Goal: Transaction & Acquisition: Purchase product/service

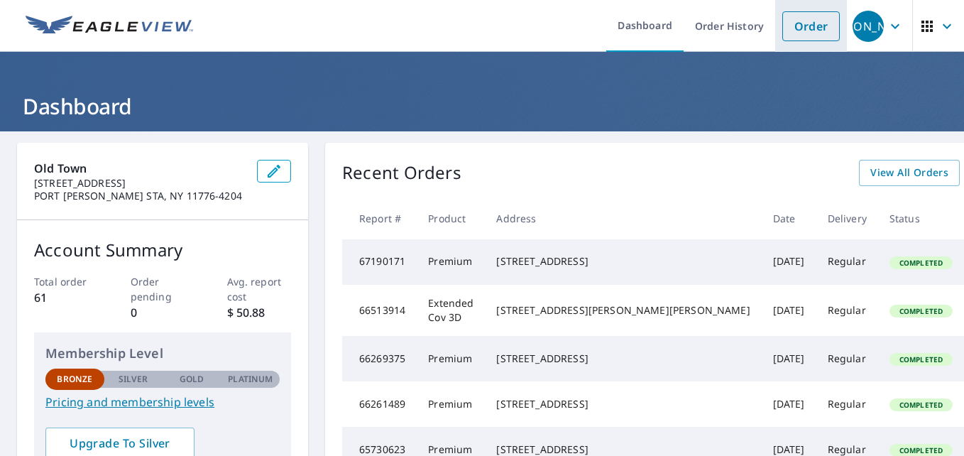
click at [804, 28] on link "Order" at bounding box center [810, 26] width 57 height 30
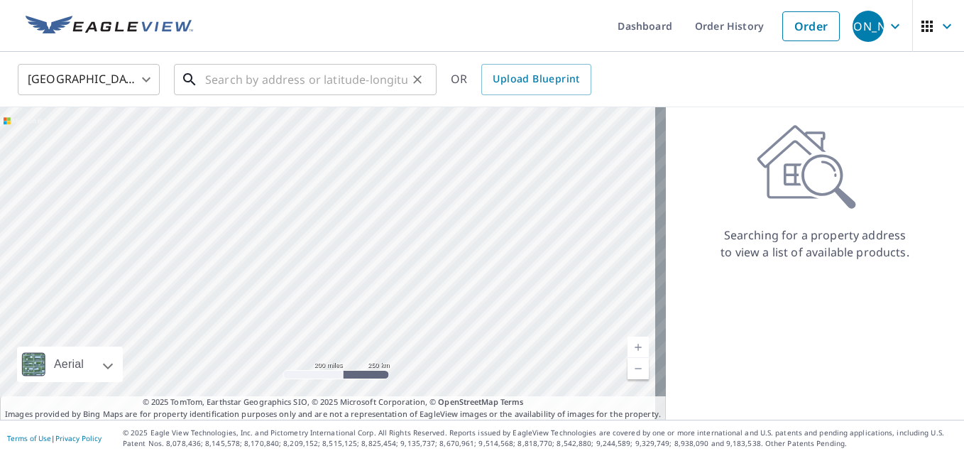
click at [235, 84] on input "text" at bounding box center [306, 80] width 202 height 40
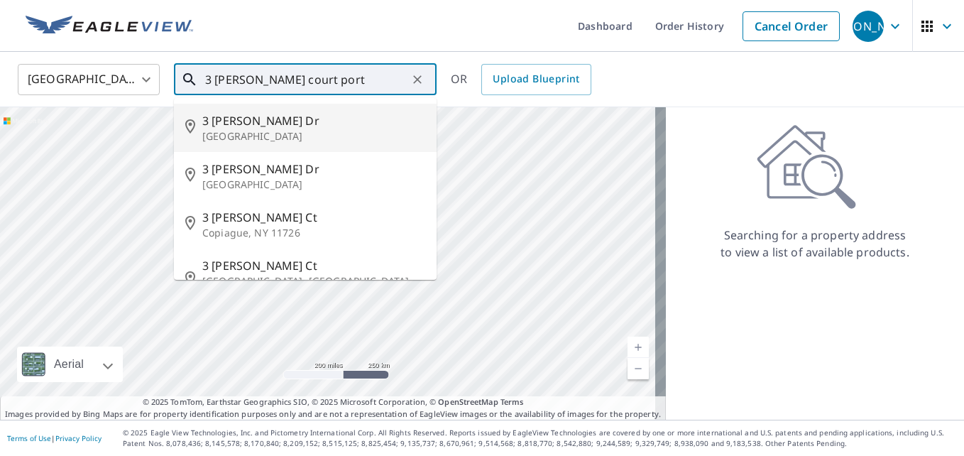
click at [350, 147] on li "[STREET_ADDRESS][PERSON_NAME][PERSON_NAME]" at bounding box center [305, 128] width 263 height 48
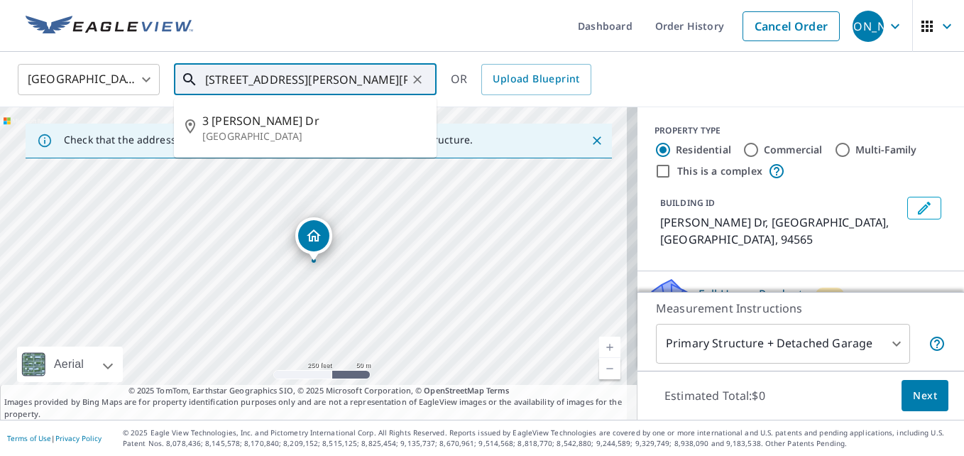
click at [393, 77] on input "[STREET_ADDRESS][PERSON_NAME][PERSON_NAME]" at bounding box center [306, 80] width 202 height 40
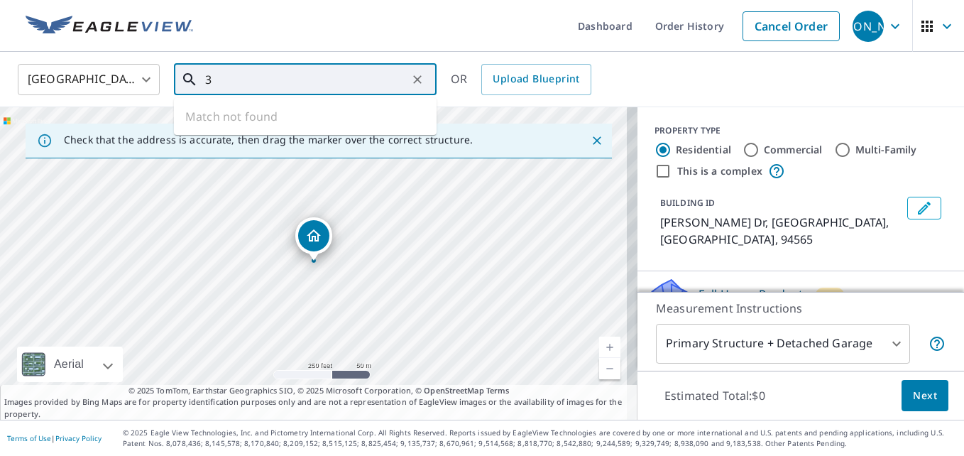
type input "3"
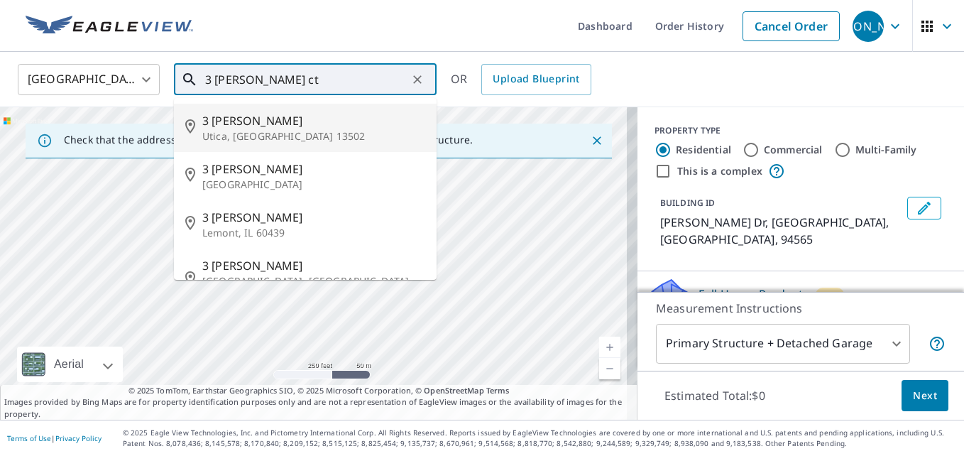
click at [327, 77] on input "3 [PERSON_NAME] ct" at bounding box center [306, 80] width 202 height 40
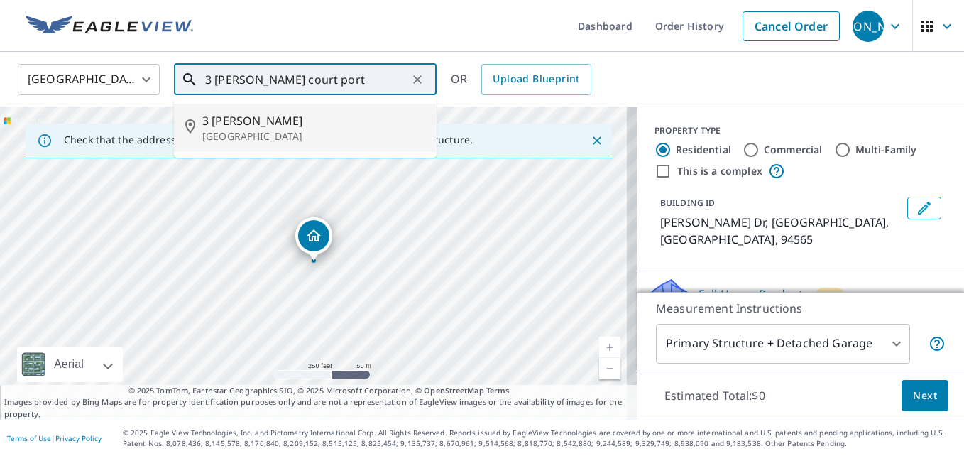
click at [247, 127] on span "3 [PERSON_NAME]" at bounding box center [313, 120] width 223 height 17
type input "[STREET_ADDRESS][PERSON_NAME][PERSON_NAME]"
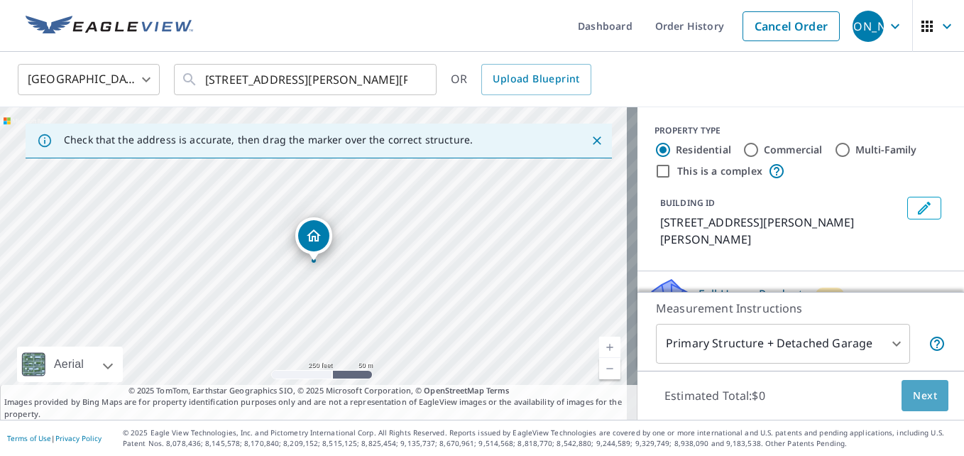
click at [924, 390] on span "Next" at bounding box center [925, 396] width 24 height 18
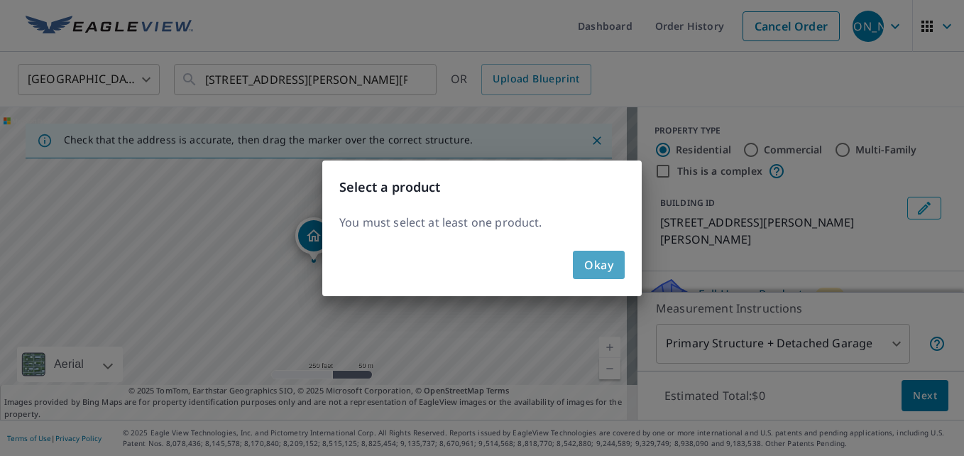
click at [588, 263] on span "Okay" at bounding box center [598, 265] width 29 height 20
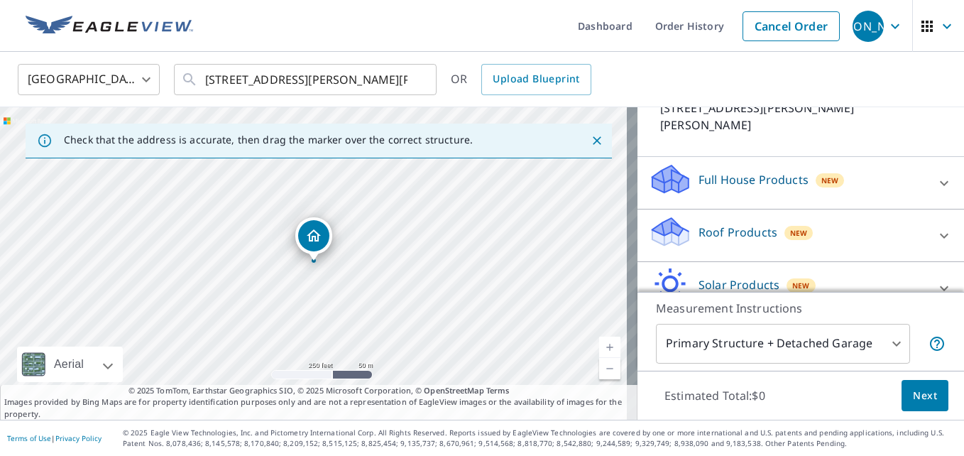
scroll to position [176, 0]
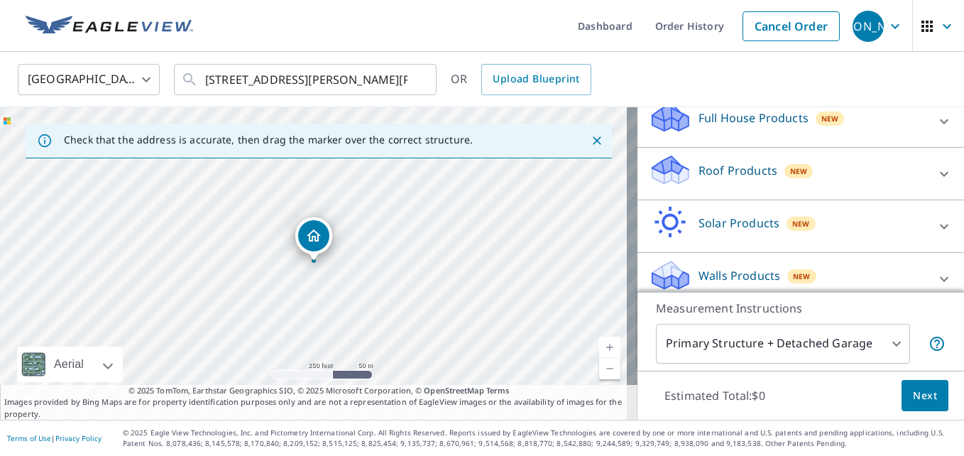
click at [732, 171] on p "Roof Products" at bounding box center [738, 170] width 79 height 17
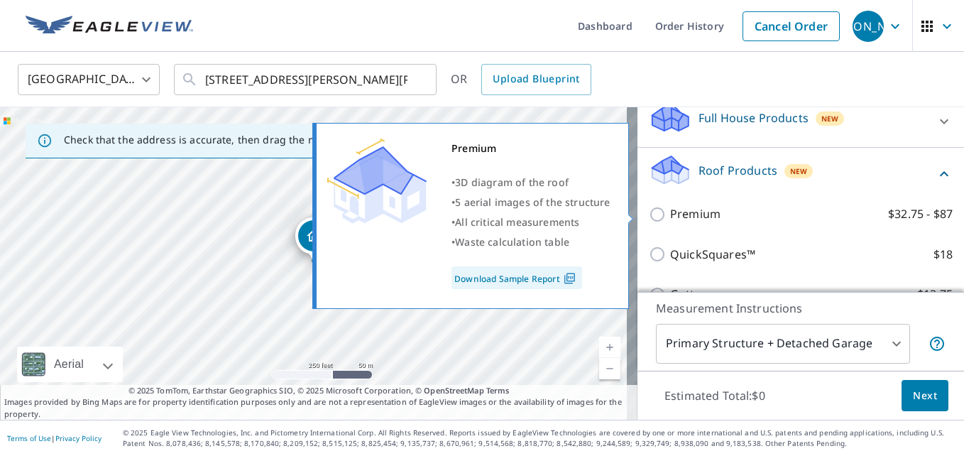
click at [650, 212] on input "Premium $32.75 - $87" at bounding box center [659, 214] width 21 height 17
checkbox input "true"
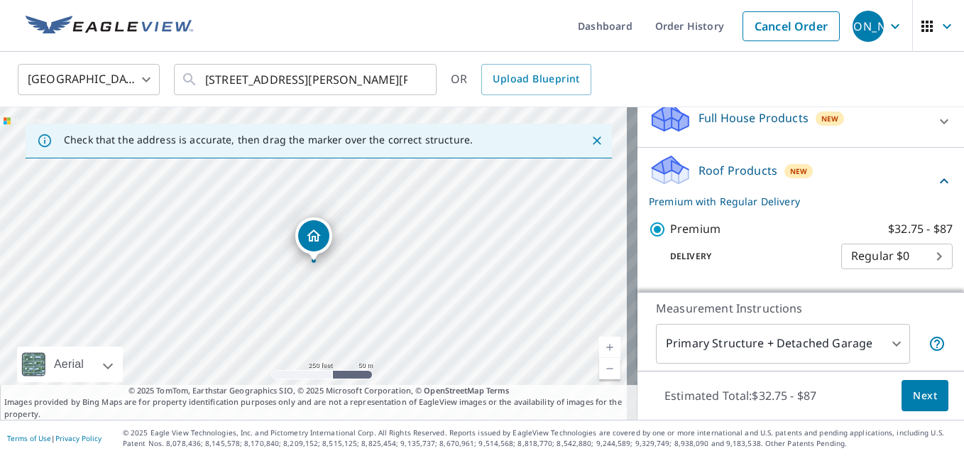
scroll to position [221, 0]
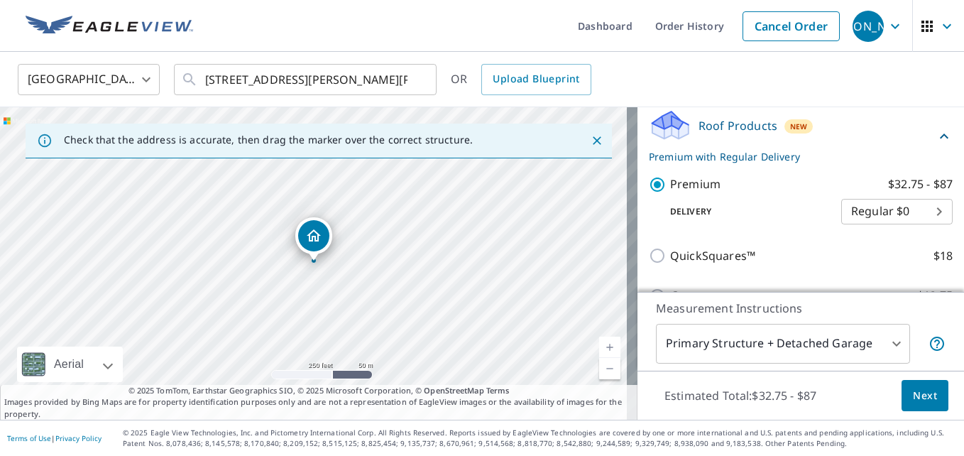
click at [913, 392] on span "Next" at bounding box center [925, 396] width 24 height 18
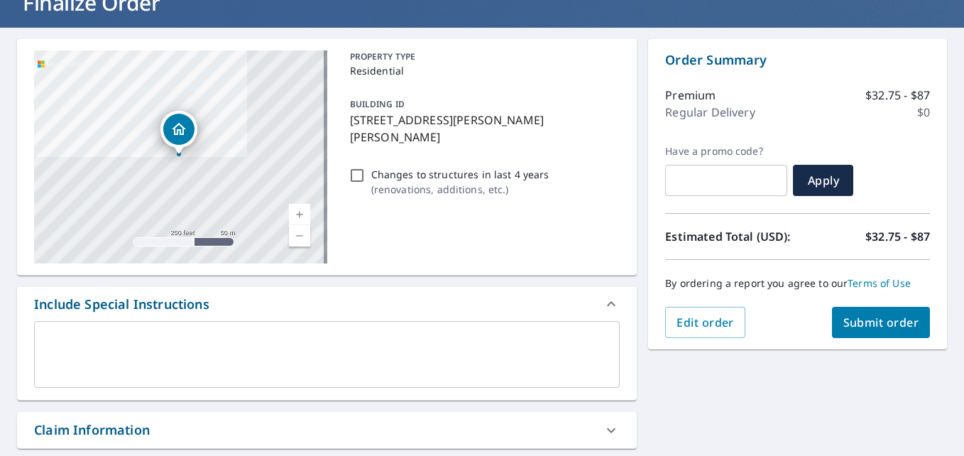
scroll to position [102, 0]
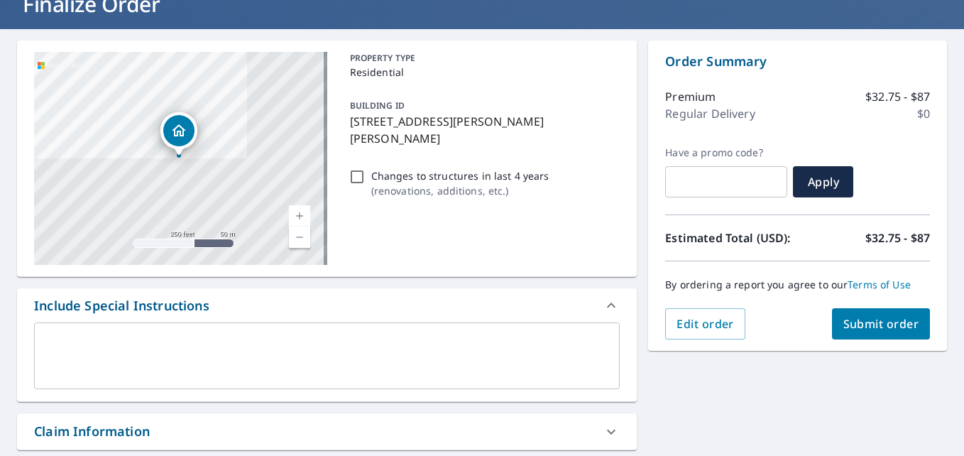
click at [853, 324] on span "Submit order" at bounding box center [881, 324] width 76 height 16
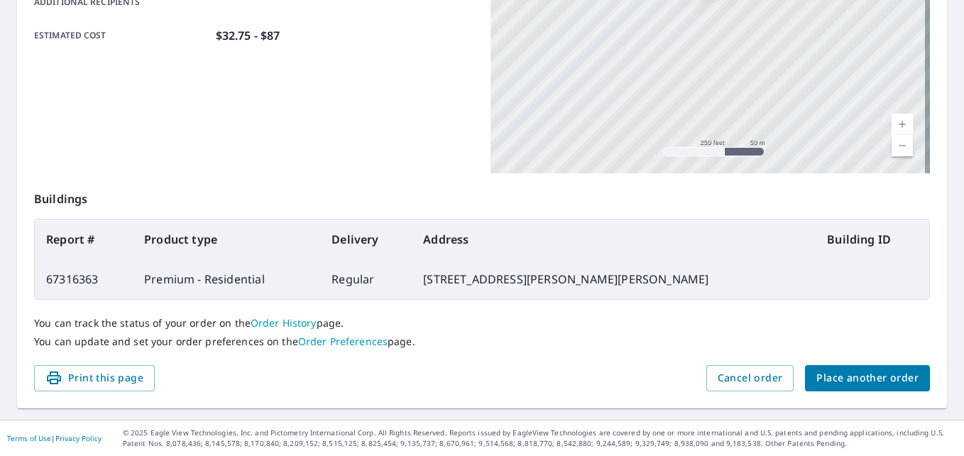
scroll to position [380, 0]
